Goal: Register for event/course

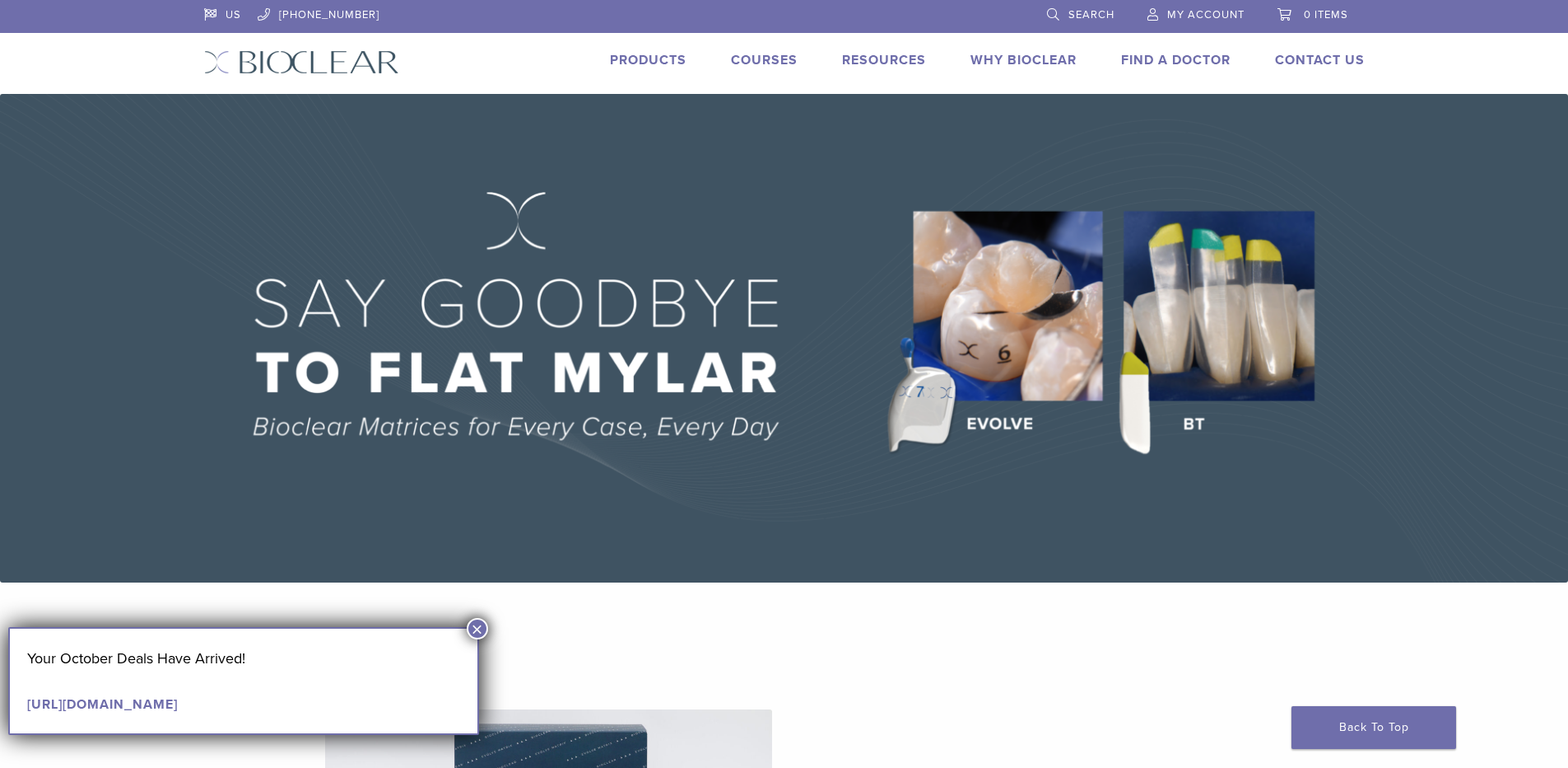
click at [765, 57] on link "Courses" at bounding box center [764, 60] width 66 height 16
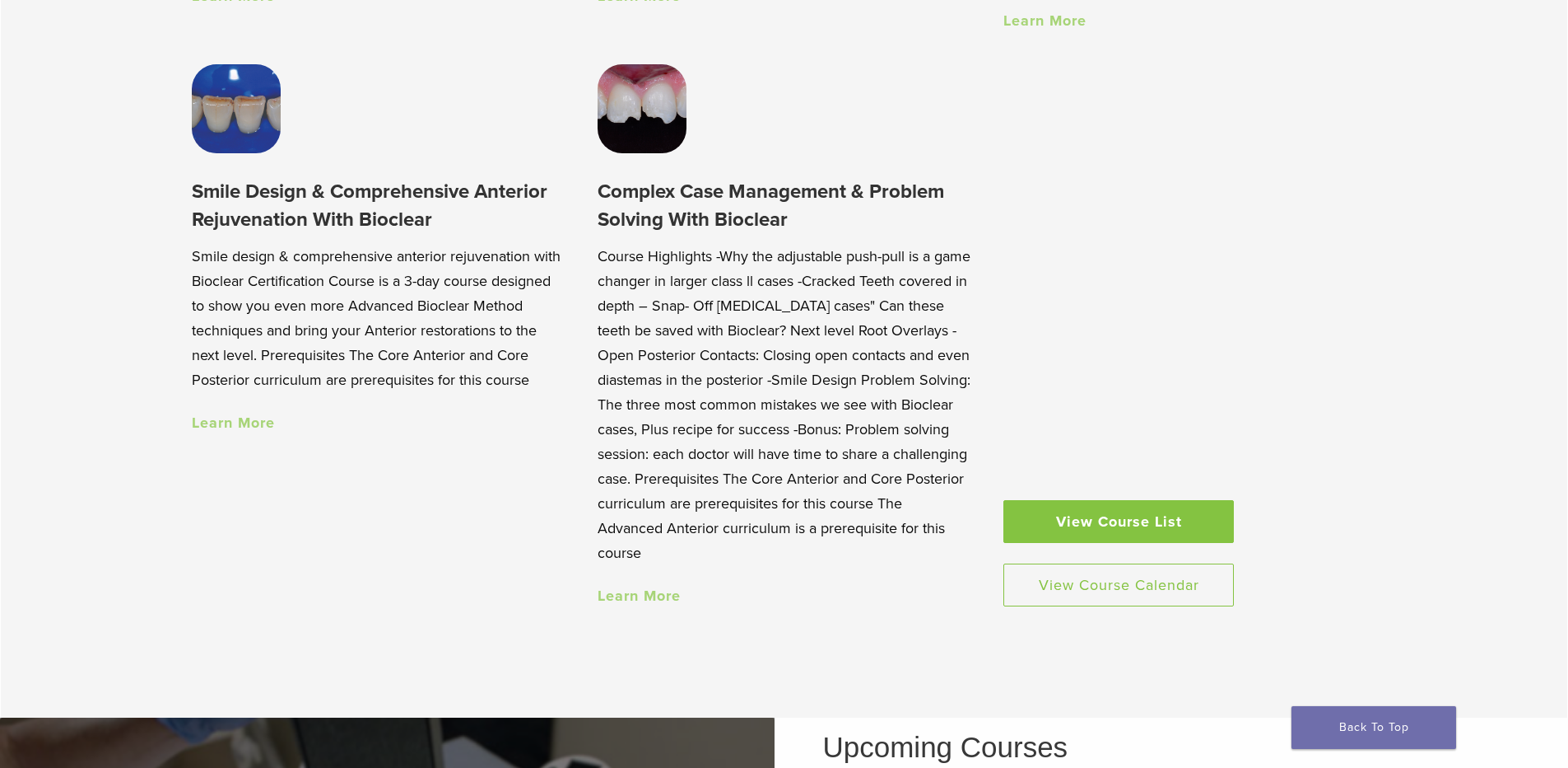
scroll to position [1729, 0]
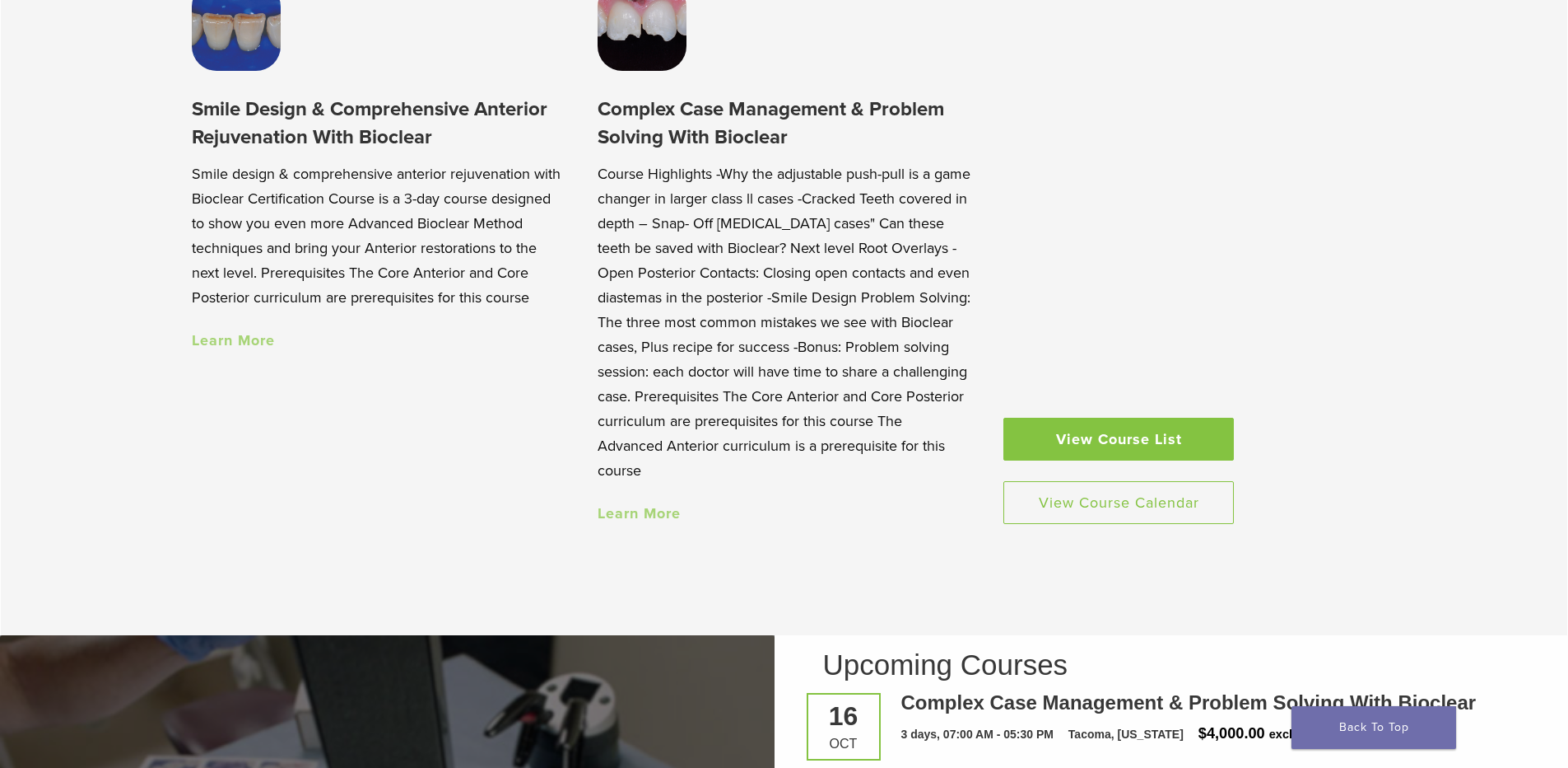
click at [1078, 440] on link "View Course List" at bounding box center [1119, 439] width 231 height 42
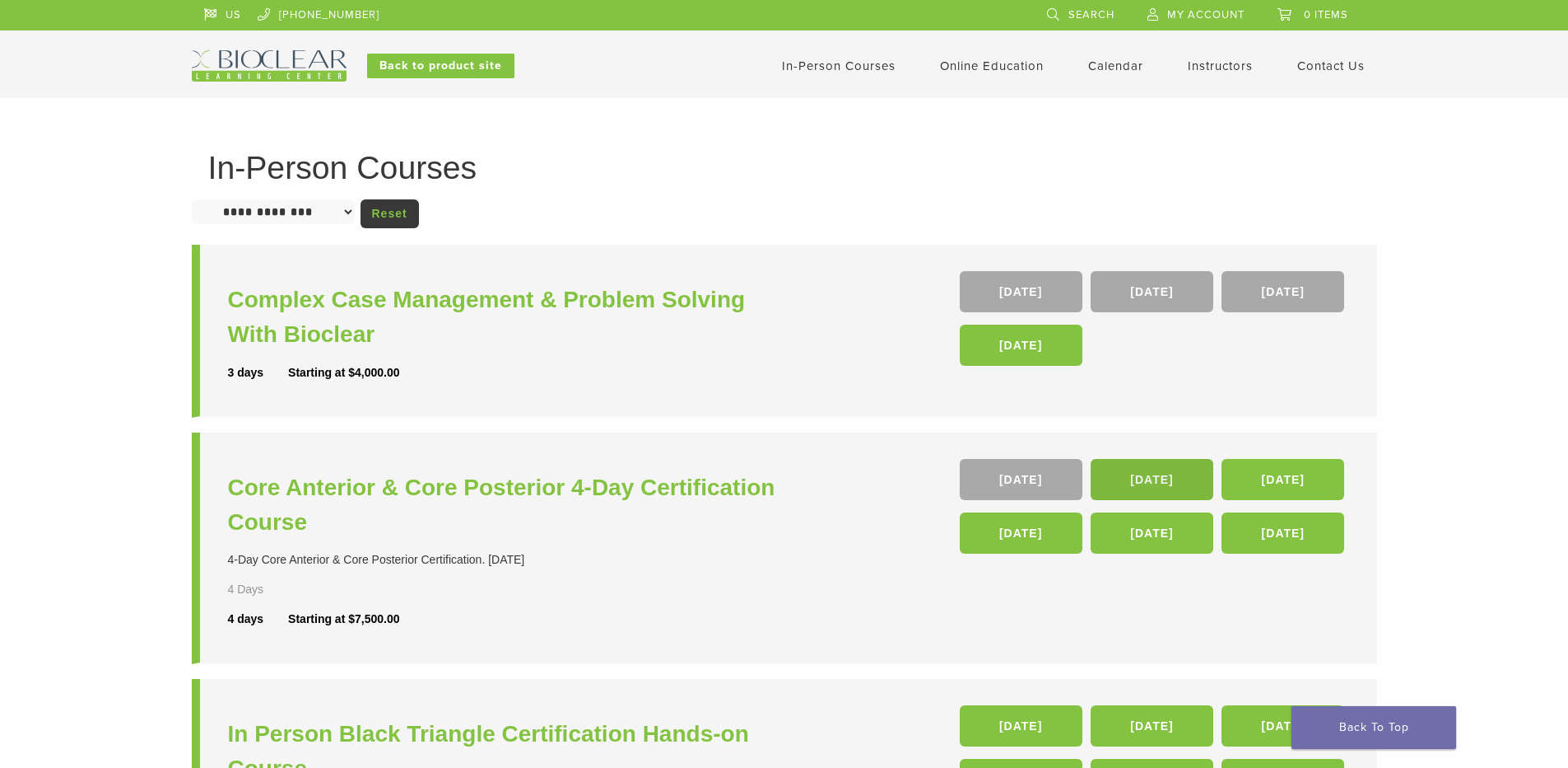
click at [1150, 484] on link "[DATE]" at bounding box center [1152, 479] width 123 height 41
